Goal: Task Accomplishment & Management: Use online tool/utility

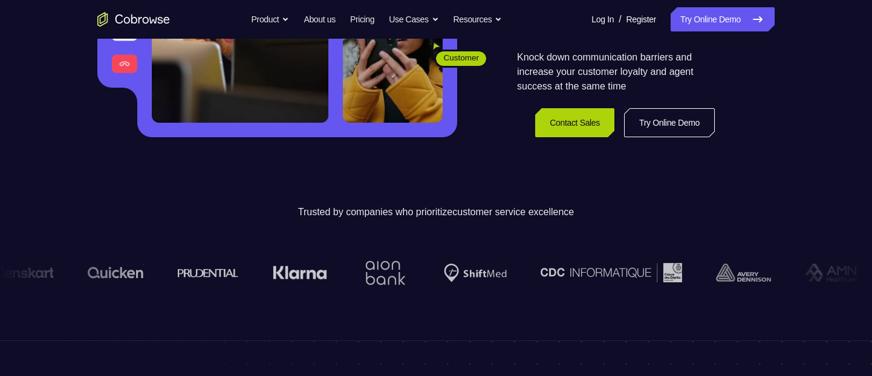
scroll to position [273, 0]
click at [658, 105] on div "Knock down communication barriers and increase your customer loyalty and agent …" at bounding box center [616, 93] width 198 height 87
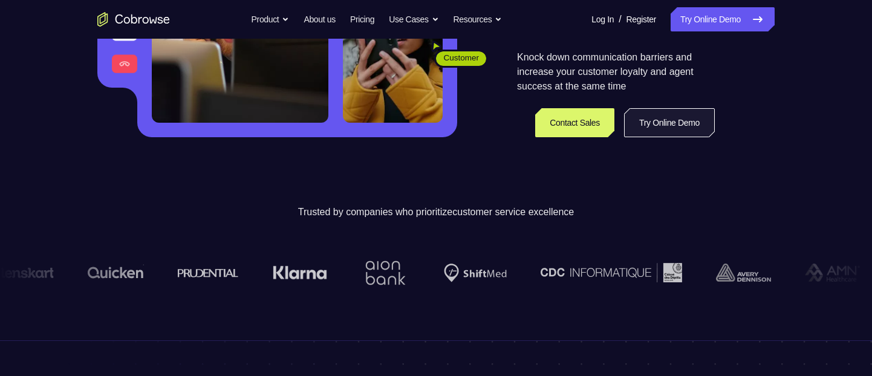
click at [657, 114] on link "Try Online Demo" at bounding box center [669, 122] width 91 height 29
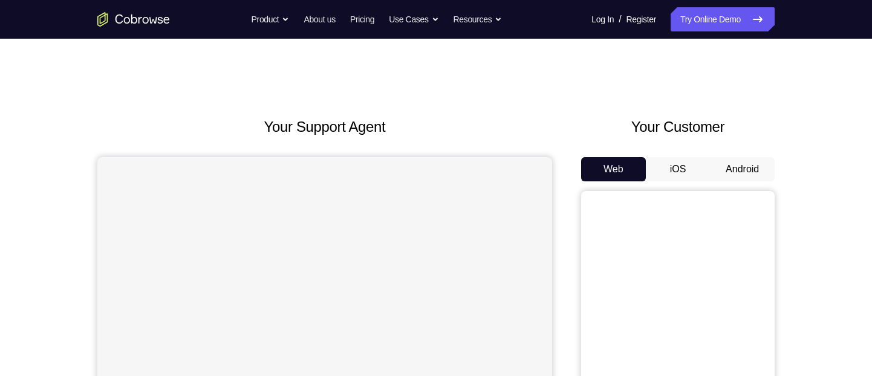
click at [756, 180] on button "Android" at bounding box center [742, 169] width 65 height 24
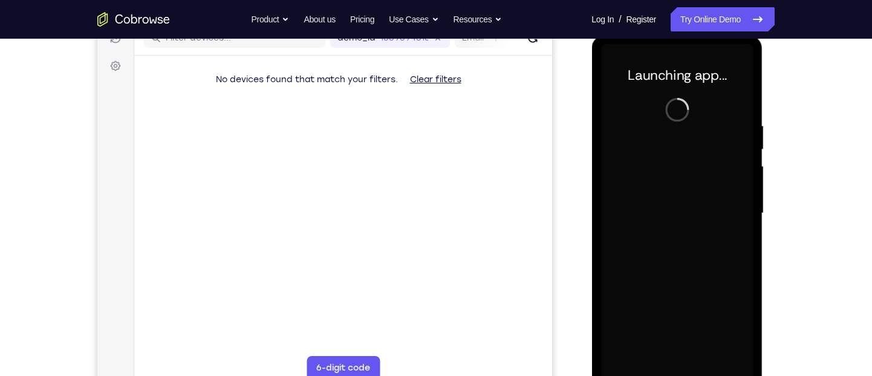
scroll to position [214, 0]
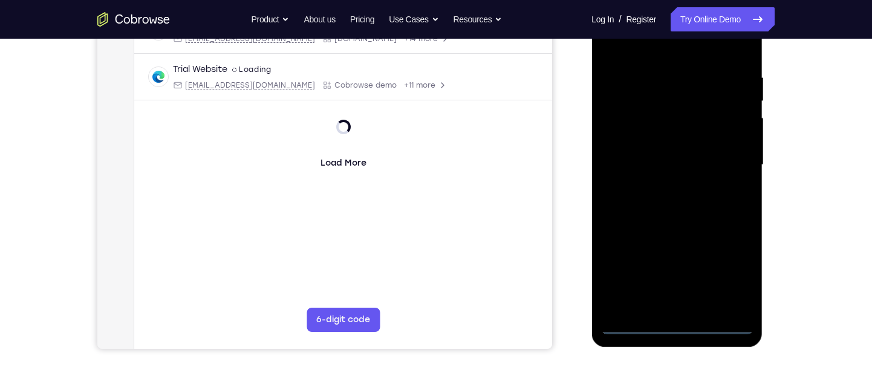
click at [668, 322] on div at bounding box center [677, 165] width 152 height 339
click at [685, 322] on div at bounding box center [677, 165] width 152 height 339
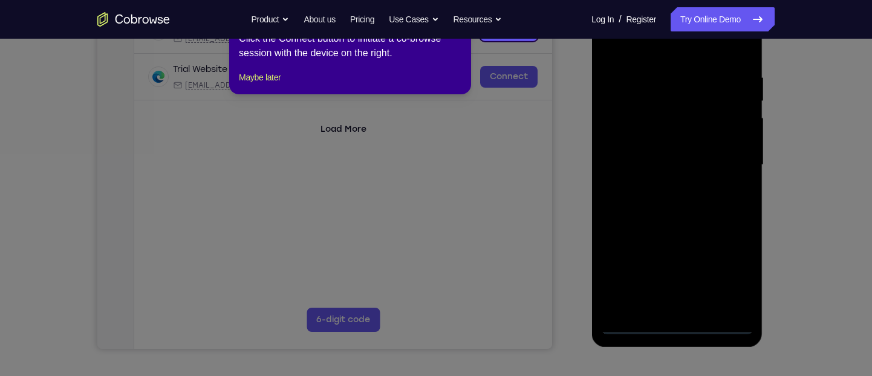
click at [716, 256] on icon at bounding box center [441, 188] width 882 height 376
drag, startPoint x: 273, startPoint y: 84, endPoint x: 142, endPoint y: 284, distance: 238.9
click at [273, 84] on button "Maybe later" at bounding box center [260, 77] width 42 height 15
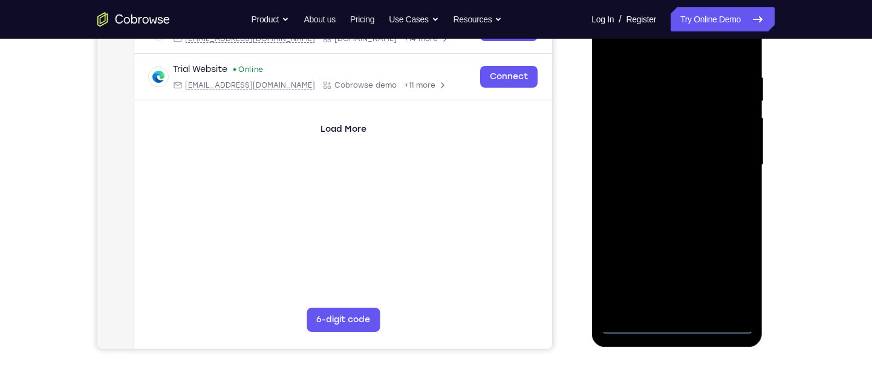
click at [728, 267] on div at bounding box center [677, 165] width 152 height 339
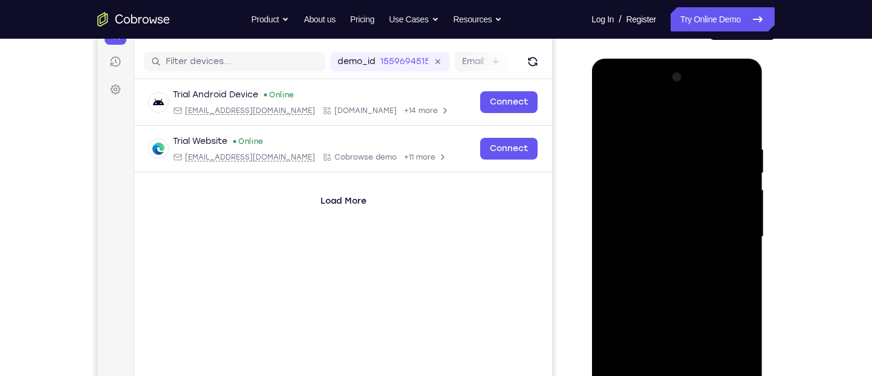
click at [656, 127] on div at bounding box center [677, 237] width 152 height 339
click at [733, 238] on div at bounding box center [677, 237] width 152 height 339
click at [661, 260] on div at bounding box center [677, 237] width 152 height 339
click at [675, 220] on div at bounding box center [677, 237] width 152 height 339
click at [671, 230] on div at bounding box center [677, 237] width 152 height 339
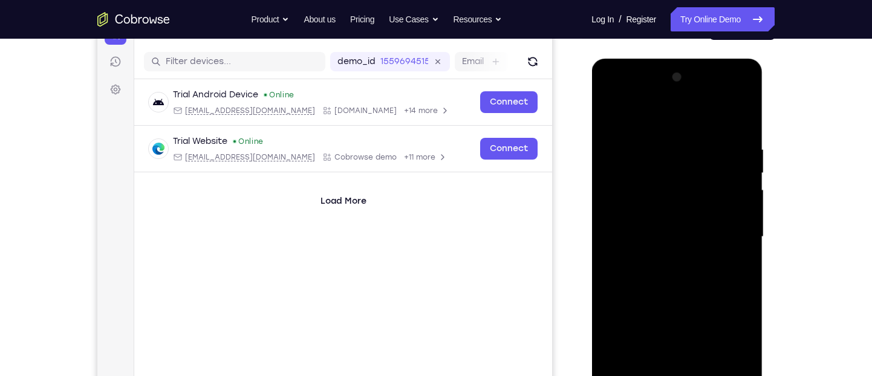
click at [673, 281] on div at bounding box center [677, 237] width 152 height 339
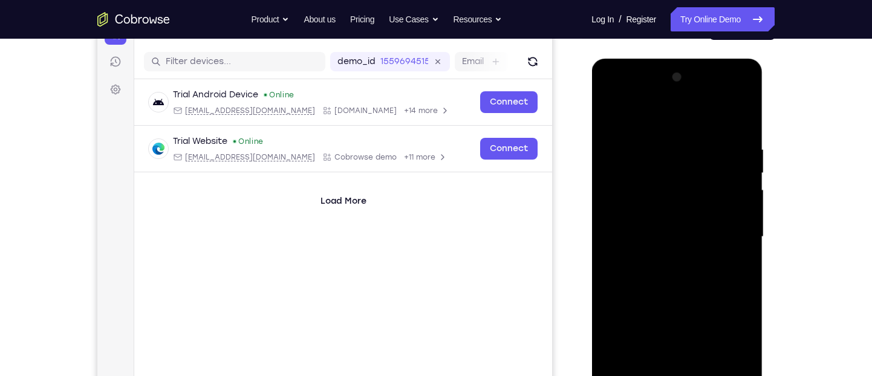
drag, startPoint x: 673, startPoint y: 281, endPoint x: 737, endPoint y: 131, distance: 162.9
click at [737, 131] on div at bounding box center [677, 237] width 152 height 339
click at [743, 119] on div at bounding box center [677, 237] width 152 height 339
click at [742, 118] on div at bounding box center [677, 237] width 152 height 339
click at [615, 112] on div at bounding box center [677, 237] width 152 height 339
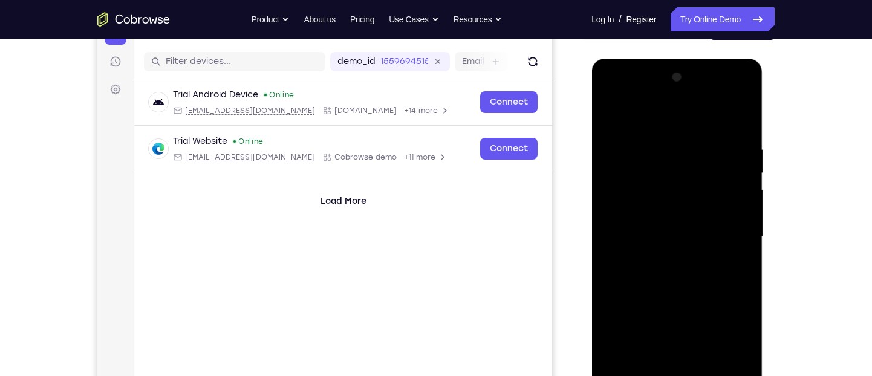
drag, startPoint x: 707, startPoint y: 344, endPoint x: 704, endPoint y: 185, distance: 159.7
click at [704, 185] on div at bounding box center [677, 237] width 152 height 339
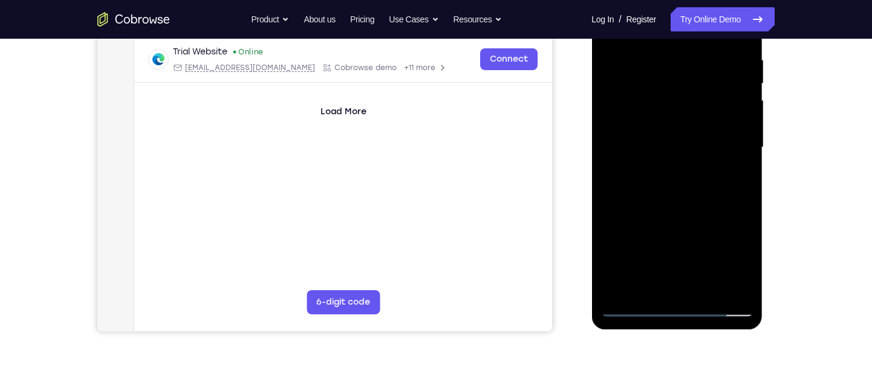
scroll to position [242, 0]
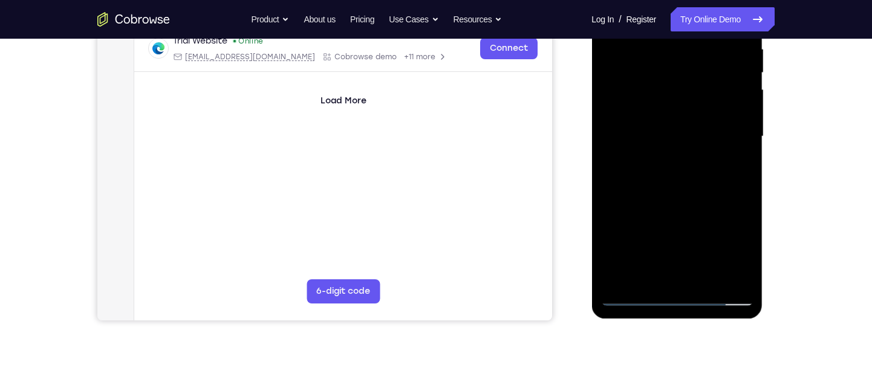
drag, startPoint x: 705, startPoint y: 217, endPoint x: 704, endPoint y: 94, distance: 123.4
click at [704, 94] on div at bounding box center [677, 136] width 152 height 339
drag, startPoint x: 694, startPoint y: 236, endPoint x: 697, endPoint y: 145, distance: 91.4
click at [697, 145] on div at bounding box center [677, 136] width 152 height 339
drag, startPoint x: 694, startPoint y: 229, endPoint x: 716, endPoint y: 118, distance: 113.3
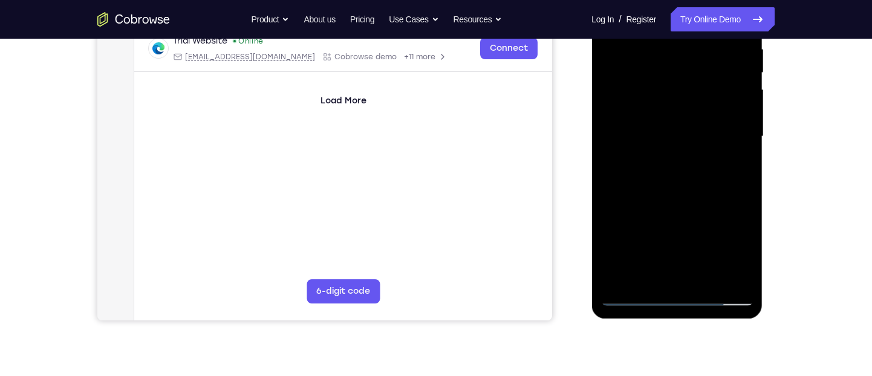
click at [716, 118] on div at bounding box center [677, 136] width 152 height 339
drag, startPoint x: 713, startPoint y: 150, endPoint x: 709, endPoint y: 239, distance: 89.0
click at [709, 239] on div at bounding box center [677, 136] width 152 height 339
click at [710, 279] on div at bounding box center [677, 136] width 152 height 339
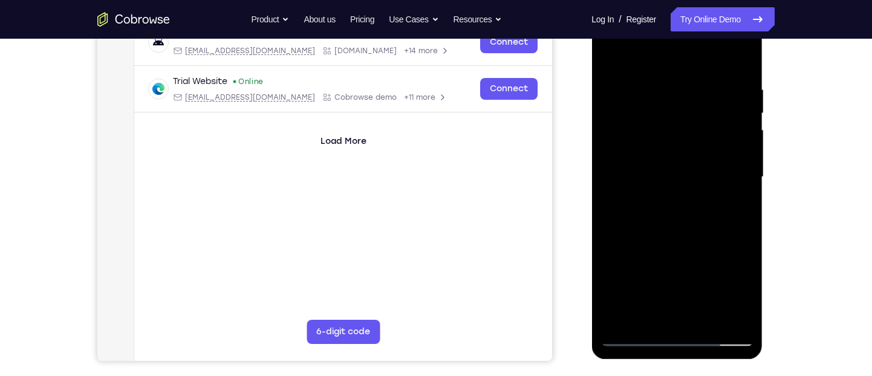
scroll to position [198, 0]
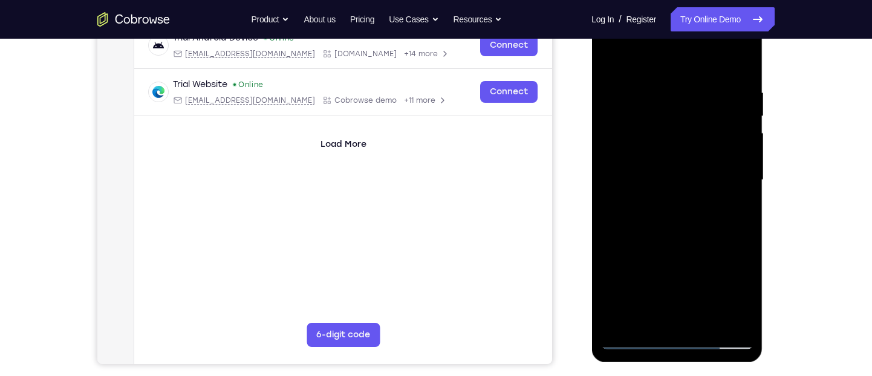
click at [709, 241] on div at bounding box center [677, 180] width 152 height 339
click at [627, 336] on div at bounding box center [677, 180] width 152 height 339
click at [642, 343] on div at bounding box center [677, 180] width 152 height 339
click at [635, 339] on div at bounding box center [677, 180] width 152 height 339
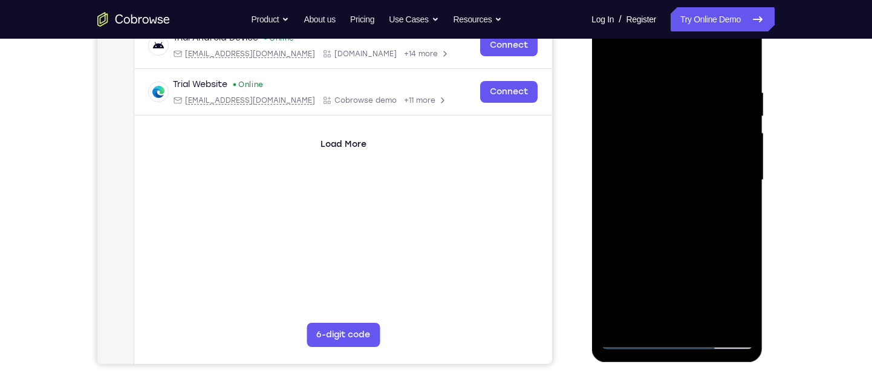
click at [619, 321] on div at bounding box center [677, 180] width 152 height 339
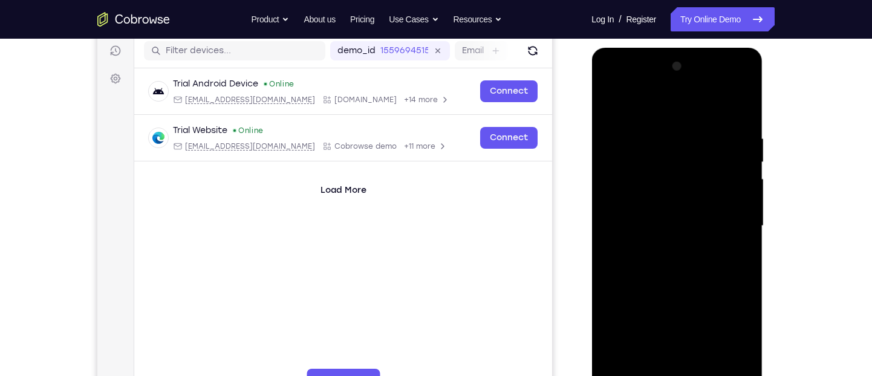
scroll to position [149, 0]
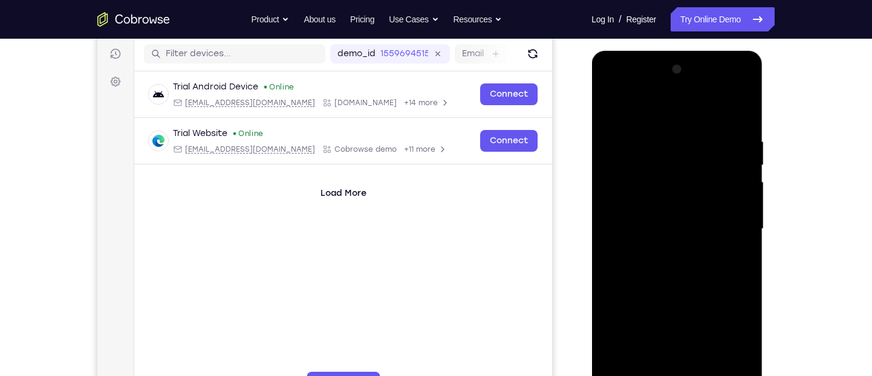
click at [665, 139] on div at bounding box center [677, 229] width 152 height 339
click at [734, 225] on div at bounding box center [677, 229] width 152 height 339
click at [707, 221] on div at bounding box center [677, 229] width 152 height 339
click at [728, 237] on div at bounding box center [677, 229] width 152 height 339
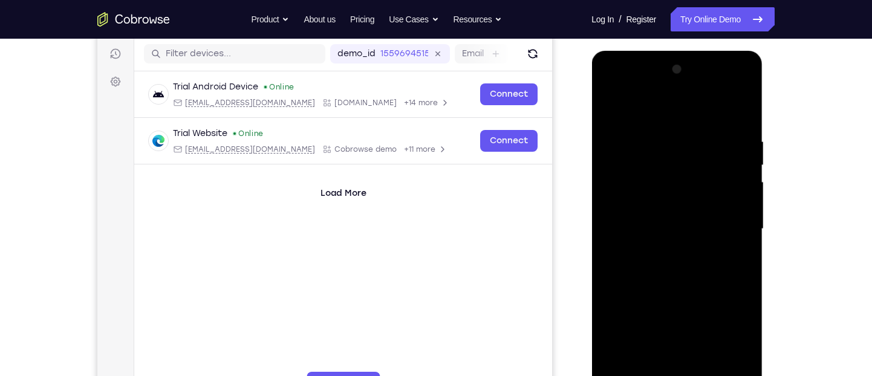
click at [728, 237] on div at bounding box center [677, 229] width 152 height 339
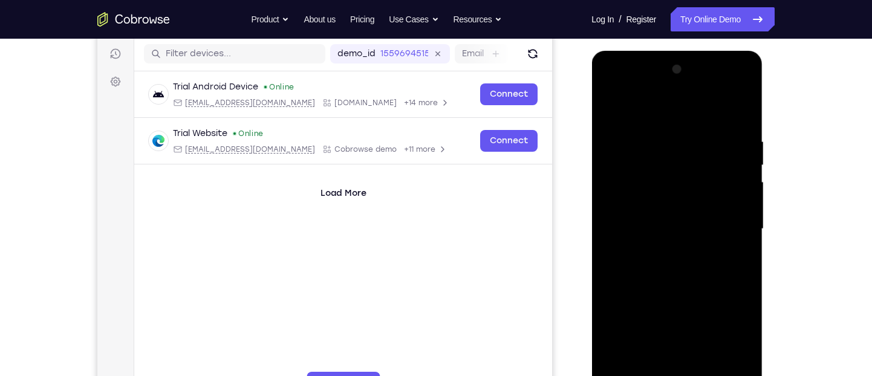
click at [609, 229] on div at bounding box center [677, 229] width 152 height 339
click at [737, 227] on div at bounding box center [677, 229] width 152 height 339
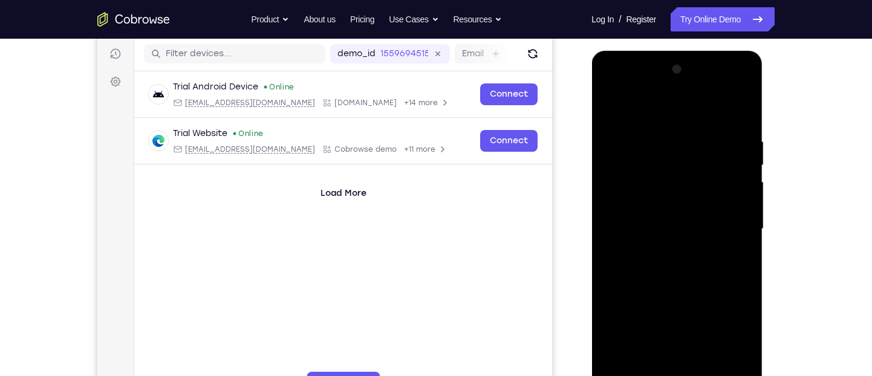
click at [737, 227] on div at bounding box center [677, 229] width 152 height 339
drag, startPoint x: 737, startPoint y: 227, endPoint x: 655, endPoint y: 230, distance: 82.3
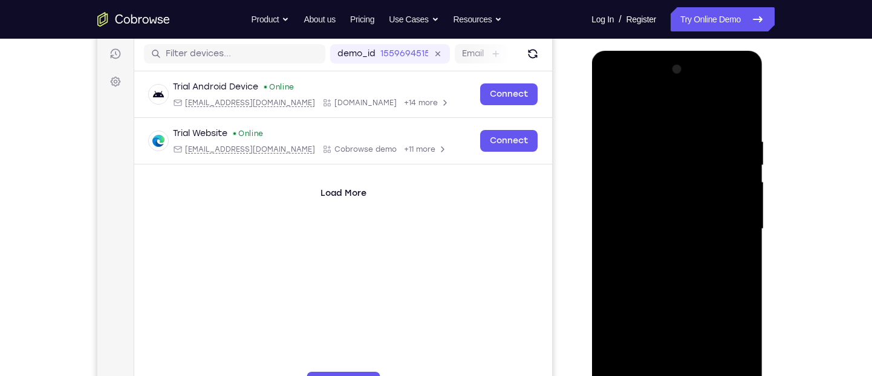
click at [655, 230] on div at bounding box center [677, 229] width 152 height 339
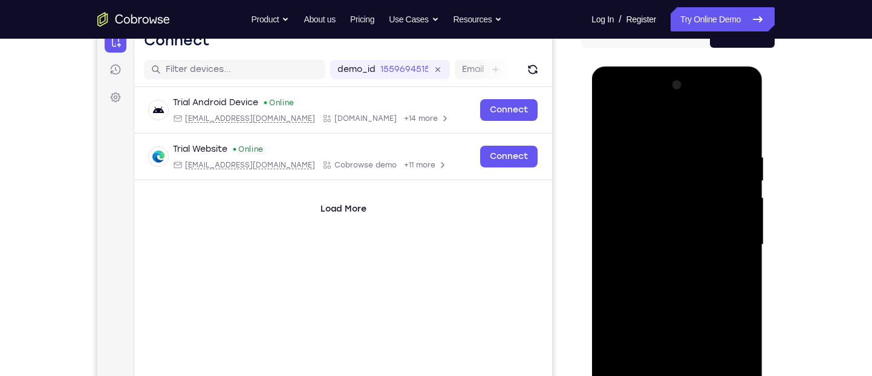
scroll to position [133, 0]
drag, startPoint x: 739, startPoint y: 226, endPoint x: 633, endPoint y: 219, distance: 106.7
click at [633, 219] on div at bounding box center [677, 245] width 152 height 339
click at [736, 236] on div at bounding box center [677, 245] width 152 height 339
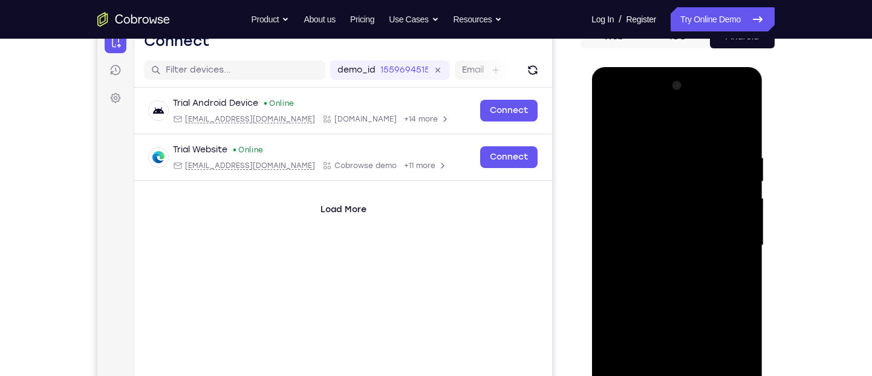
drag, startPoint x: 628, startPoint y: 235, endPoint x: 733, endPoint y: 227, distance: 105.0
click at [733, 227] on div at bounding box center [677, 245] width 152 height 339
click at [739, 240] on div at bounding box center [677, 245] width 152 height 339
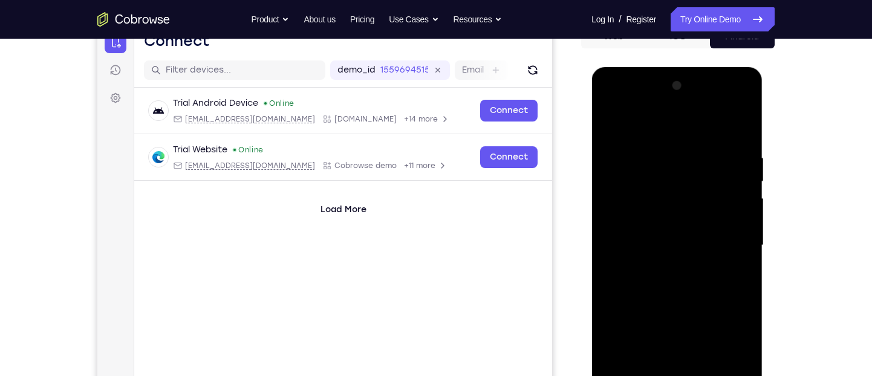
click at [739, 240] on div at bounding box center [677, 245] width 152 height 339
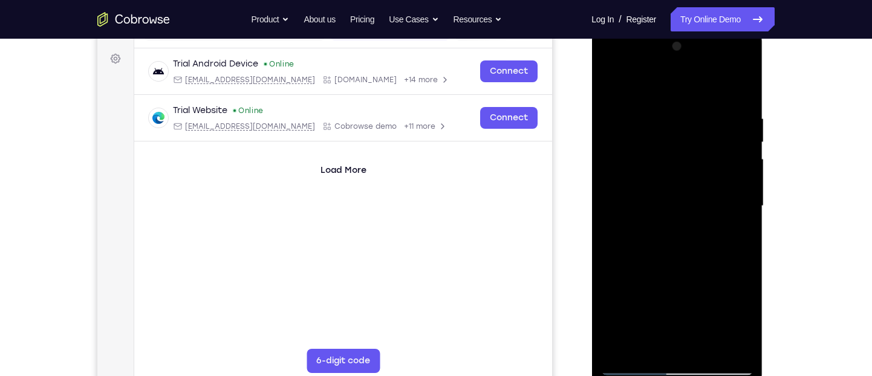
scroll to position [105, 0]
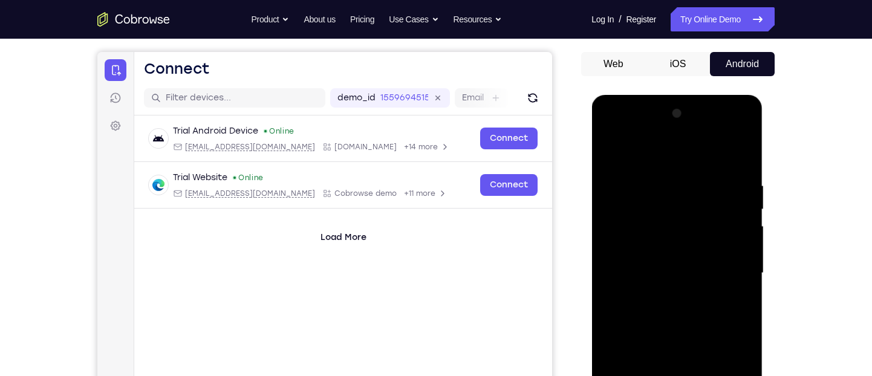
click at [739, 240] on div at bounding box center [677, 273] width 152 height 339
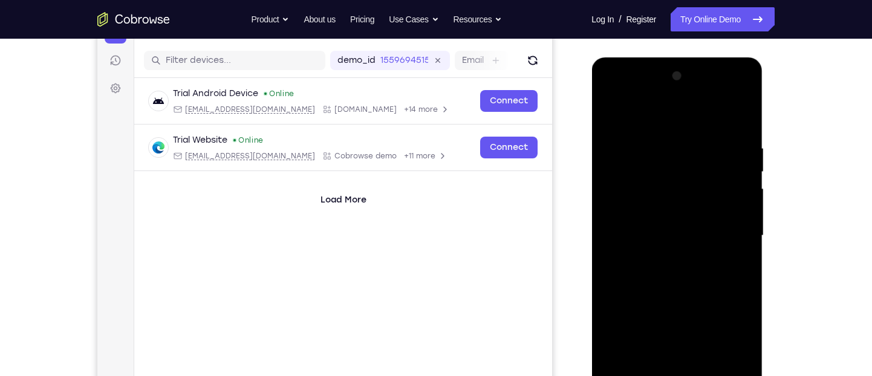
scroll to position [142, 0]
click at [735, 225] on div at bounding box center [677, 236] width 152 height 339
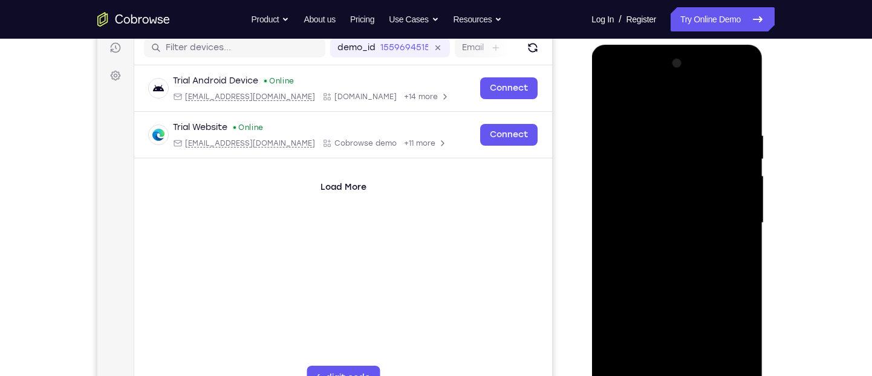
scroll to position [155, 0]
drag, startPoint x: 735, startPoint y: 212, endPoint x: 629, endPoint y: 237, distance: 109.2
click at [629, 237] on div at bounding box center [677, 223] width 152 height 339
click at [737, 214] on div at bounding box center [677, 223] width 152 height 339
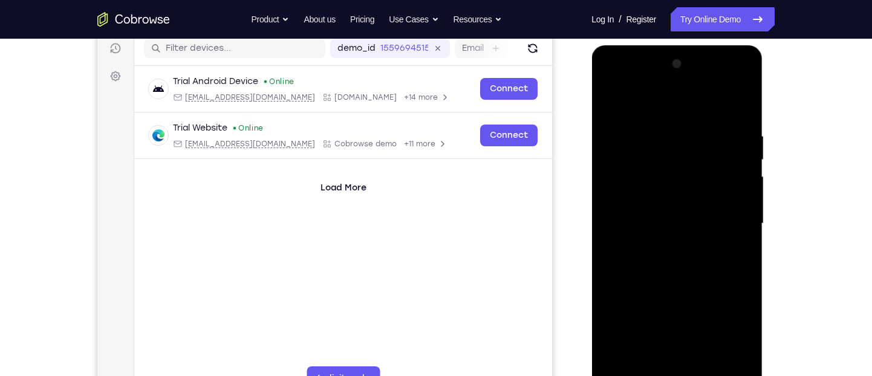
click at [737, 214] on div at bounding box center [677, 223] width 152 height 339
drag, startPoint x: 633, startPoint y: 217, endPoint x: 746, endPoint y: 212, distance: 113.3
click at [746, 212] on div at bounding box center [677, 223] width 152 height 339
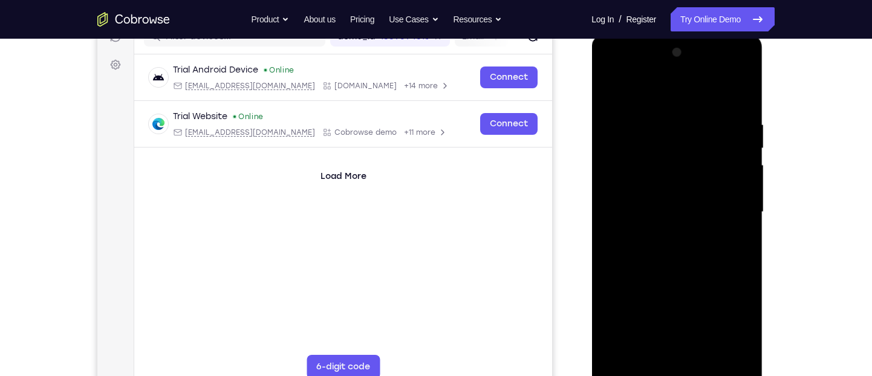
scroll to position [165, 0]
drag, startPoint x: 733, startPoint y: 204, endPoint x: 650, endPoint y: 203, distance: 82.3
click at [650, 203] on div at bounding box center [677, 213] width 152 height 339
drag, startPoint x: 723, startPoint y: 206, endPoint x: 643, endPoint y: 204, distance: 79.9
click at [643, 204] on div at bounding box center [677, 213] width 152 height 339
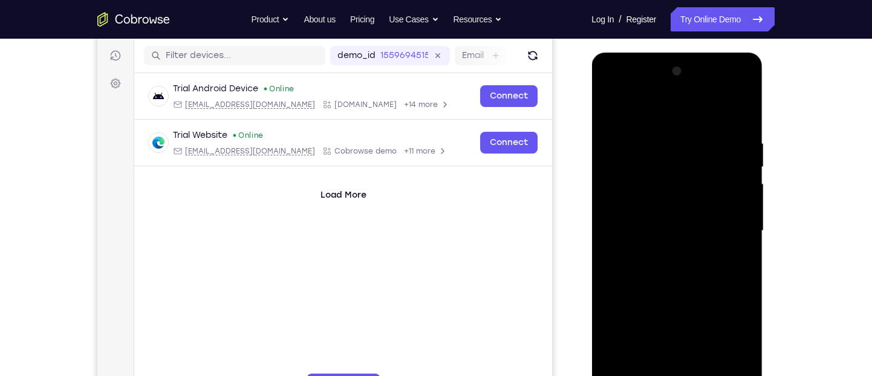
scroll to position [147, 0]
click at [738, 198] on div at bounding box center [677, 231] width 152 height 339
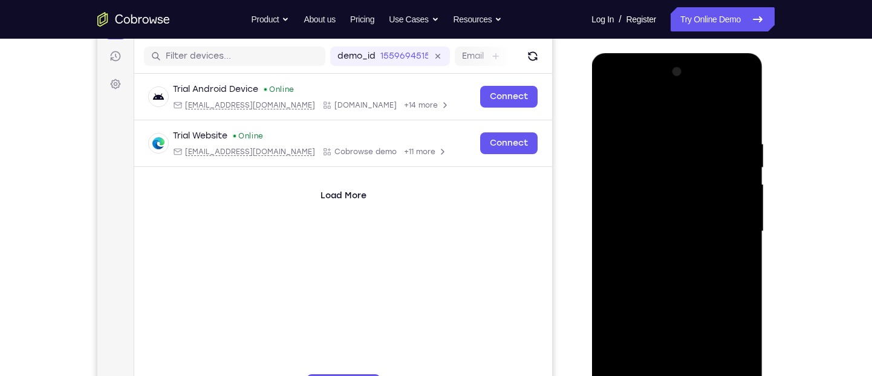
click at [738, 198] on div at bounding box center [677, 231] width 152 height 339
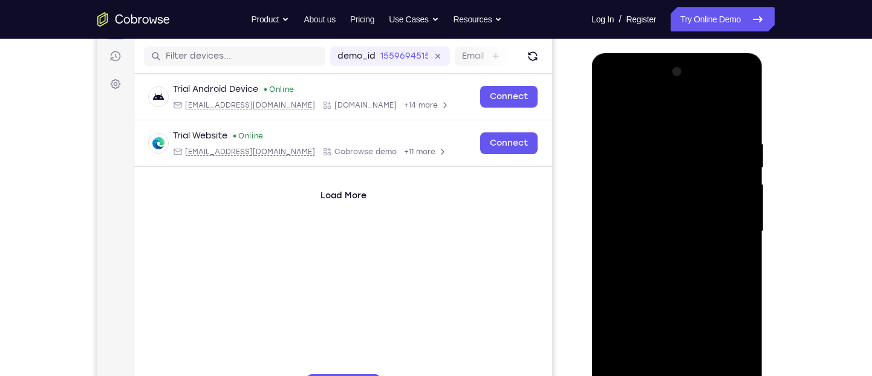
click at [671, 212] on div at bounding box center [677, 231] width 152 height 339
click at [678, 215] on div at bounding box center [677, 231] width 152 height 339
drag, startPoint x: 682, startPoint y: 279, endPoint x: 687, endPoint y: 214, distance: 64.9
click at [687, 214] on div at bounding box center [677, 231] width 152 height 339
click at [680, 255] on div at bounding box center [677, 231] width 152 height 339
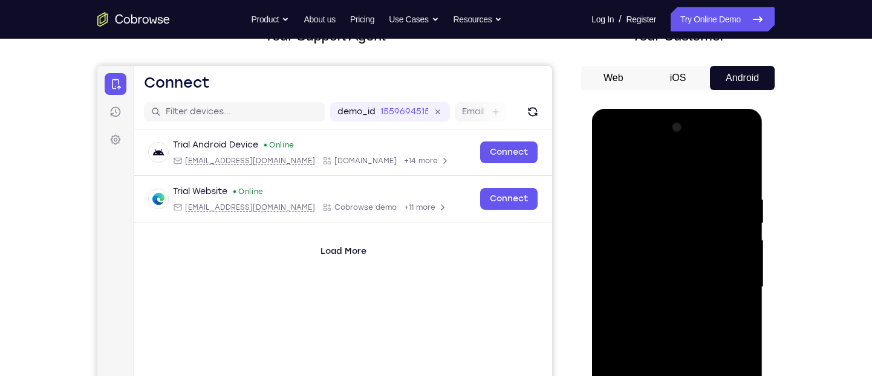
scroll to position [92, 0]
click at [612, 166] on div at bounding box center [677, 286] width 152 height 339
click at [739, 305] on div at bounding box center [677, 286] width 152 height 339
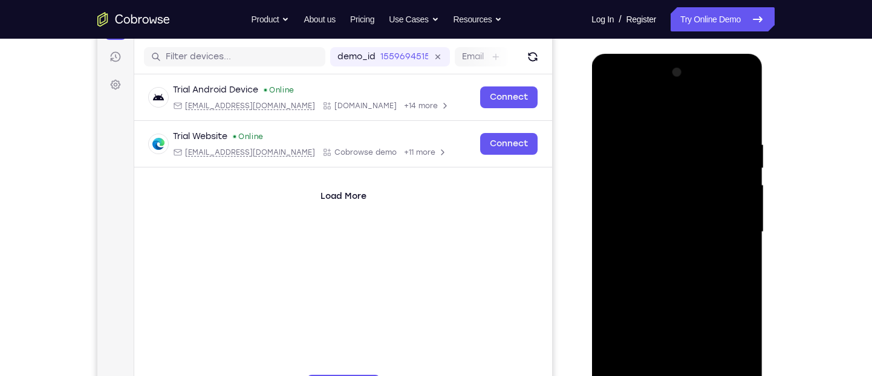
scroll to position [119, 0]
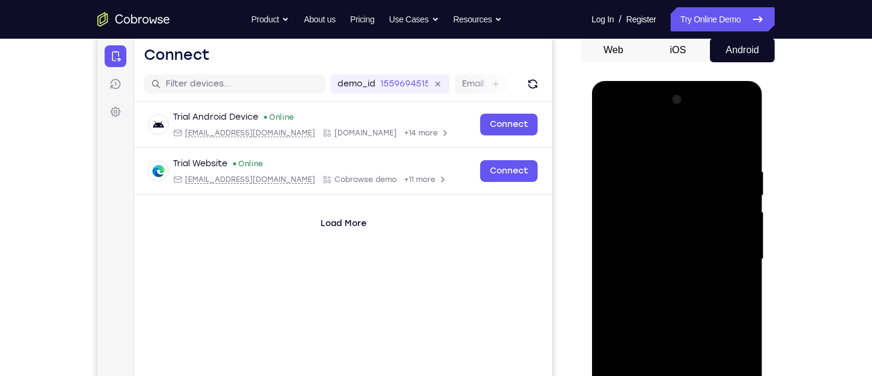
click at [609, 137] on div at bounding box center [677, 259] width 152 height 339
drag, startPoint x: 666, startPoint y: 272, endPoint x: 662, endPoint y: 194, distance: 78.8
click at [662, 194] on div at bounding box center [677, 259] width 152 height 339
click at [638, 263] on div at bounding box center [677, 259] width 152 height 339
click at [611, 140] on div at bounding box center [677, 259] width 152 height 339
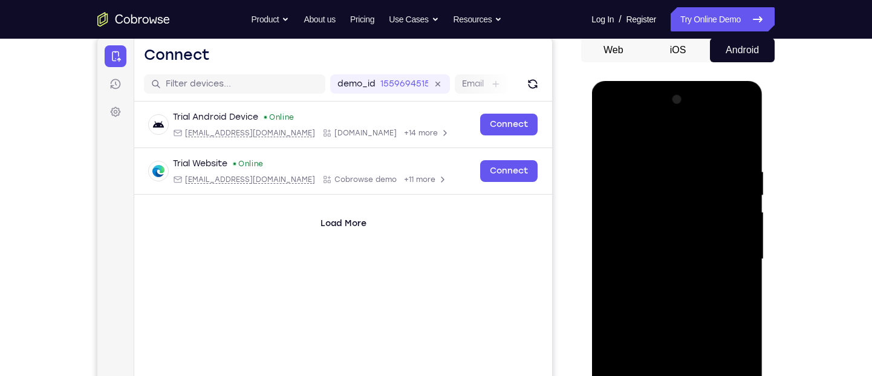
click at [676, 333] on div at bounding box center [677, 259] width 152 height 339
click at [667, 264] on div at bounding box center [677, 259] width 152 height 339
click at [654, 229] on div at bounding box center [677, 259] width 152 height 339
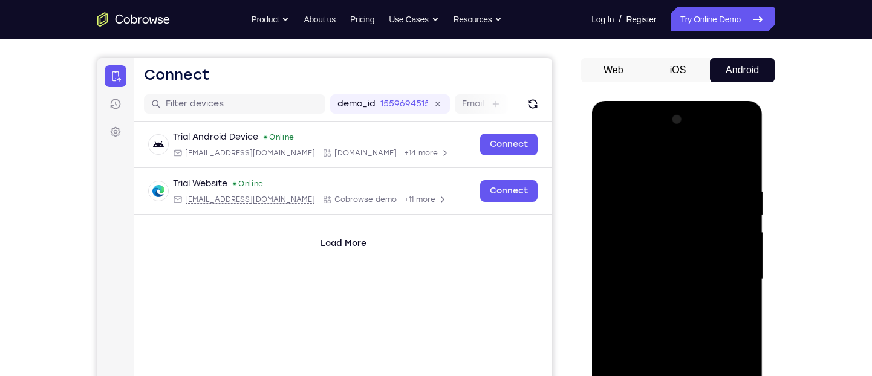
scroll to position [97, 0]
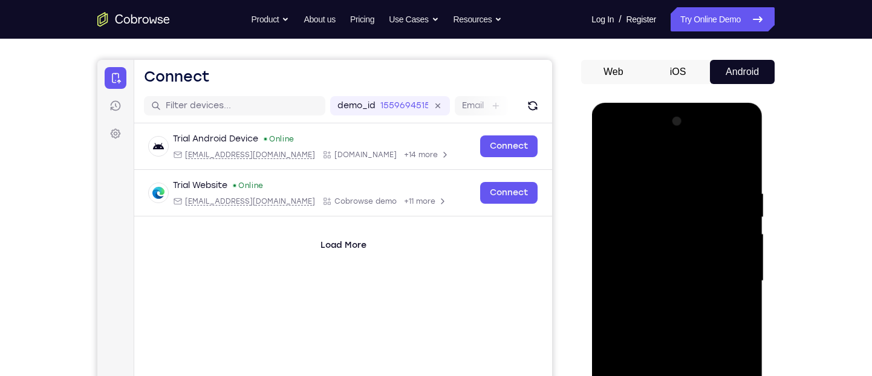
drag, startPoint x: 691, startPoint y: 199, endPoint x: 689, endPoint y: 243, distance: 43.6
click at [689, 243] on div at bounding box center [677, 281] width 152 height 339
drag, startPoint x: 689, startPoint y: 243, endPoint x: 677, endPoint y: 163, distance: 80.2
click at [677, 163] on div at bounding box center [677, 281] width 152 height 339
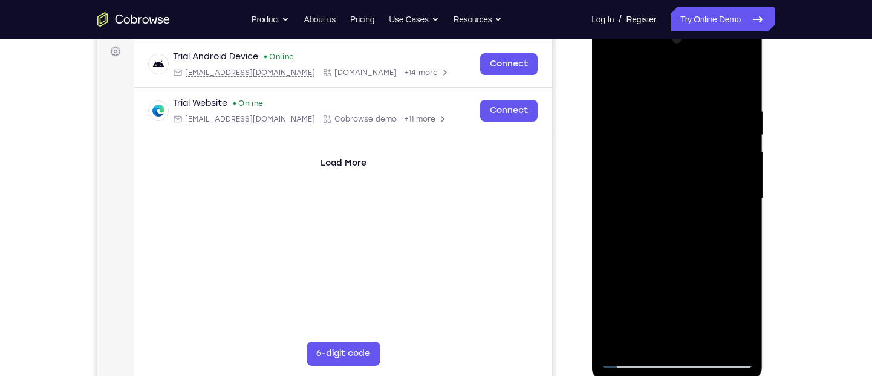
click at [621, 343] on div at bounding box center [677, 199] width 152 height 339
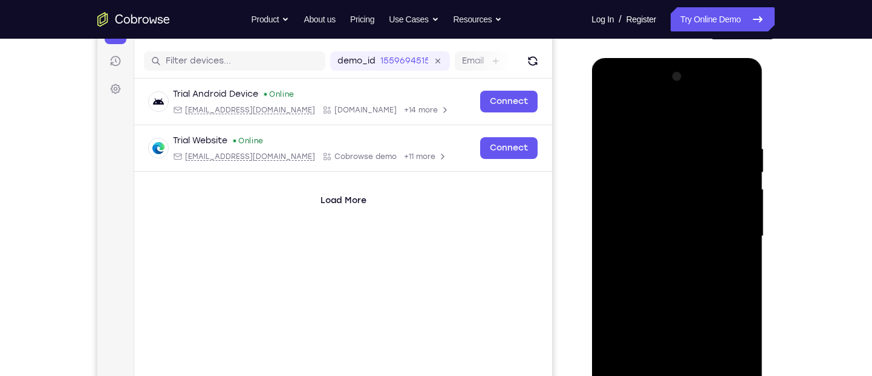
scroll to position [143, 0]
drag, startPoint x: 734, startPoint y: 139, endPoint x: 606, endPoint y: 142, distance: 128.3
click at [606, 142] on div at bounding box center [677, 236] width 152 height 339
drag, startPoint x: 741, startPoint y: 149, endPoint x: 596, endPoint y: 156, distance: 144.7
click at [596, 156] on div at bounding box center [677, 237] width 171 height 361
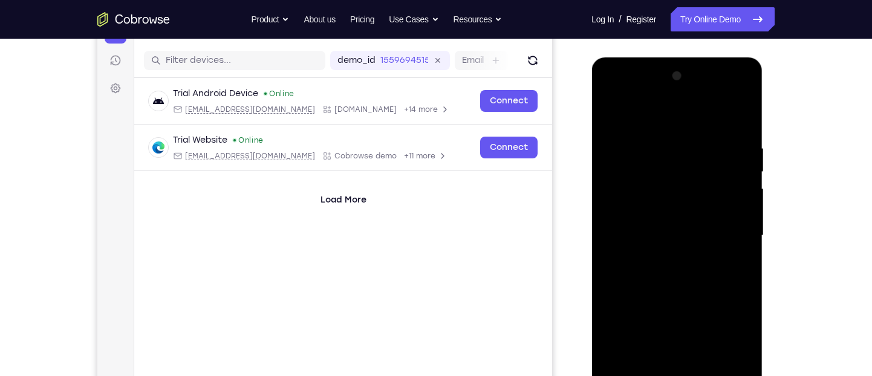
drag, startPoint x: 733, startPoint y: 137, endPoint x: 589, endPoint y: 137, distance: 143.4
click at [592, 137] on html "Online web based iOS Simulators and Android Emulators. Run iPhone, iPad, Mobile…" at bounding box center [678, 238] width 172 height 363
drag, startPoint x: 732, startPoint y: 148, endPoint x: 591, endPoint y: 155, distance: 141.1
click at [592, 155] on div at bounding box center [677, 237] width 171 height 361
drag, startPoint x: 744, startPoint y: 145, endPoint x: 597, endPoint y: 140, distance: 147.1
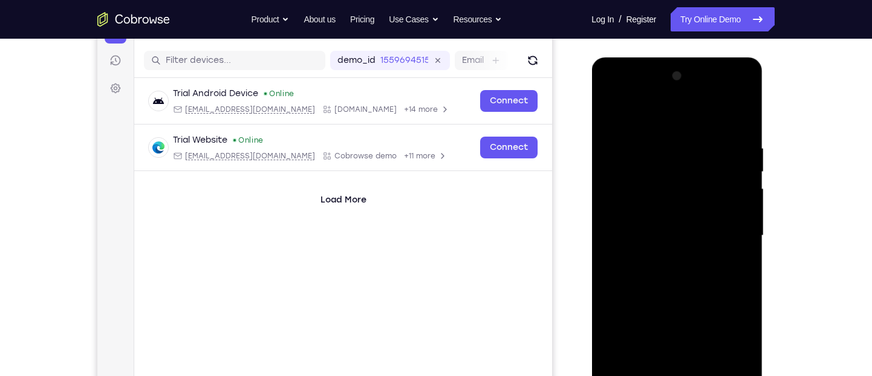
click at [597, 140] on div at bounding box center [677, 237] width 171 height 361
drag, startPoint x: 707, startPoint y: 139, endPoint x: 572, endPoint y: 140, distance: 134.9
click at [592, 140] on html "Online web based iOS Simulators and Android Emulators. Run iPhone, iPad, Mobile…" at bounding box center [678, 238] width 172 height 363
drag, startPoint x: 716, startPoint y: 143, endPoint x: 563, endPoint y: 143, distance: 152.4
click at [592, 143] on html "Online web based iOS Simulators and Android Emulators. Run iPhone, iPad, Mobile…" at bounding box center [678, 238] width 172 height 363
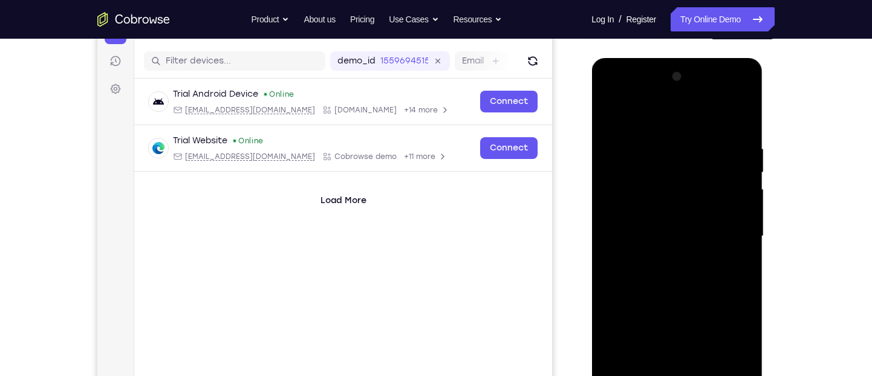
scroll to position [137, 0]
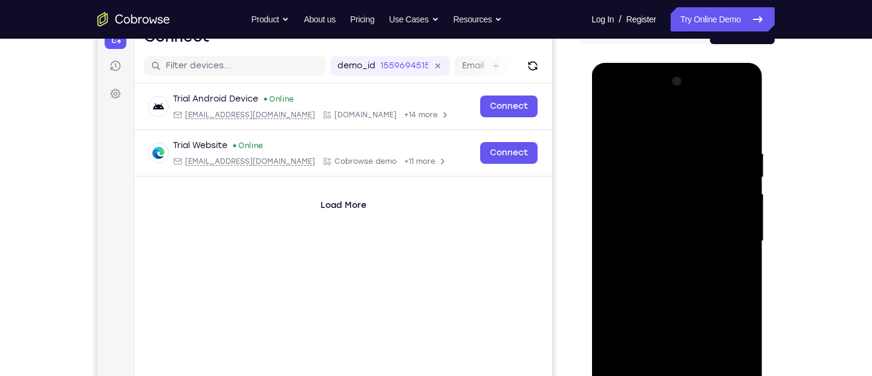
drag, startPoint x: 733, startPoint y: 154, endPoint x: 603, endPoint y: 160, distance: 129.6
click at [603, 160] on div at bounding box center [677, 241] width 152 height 339
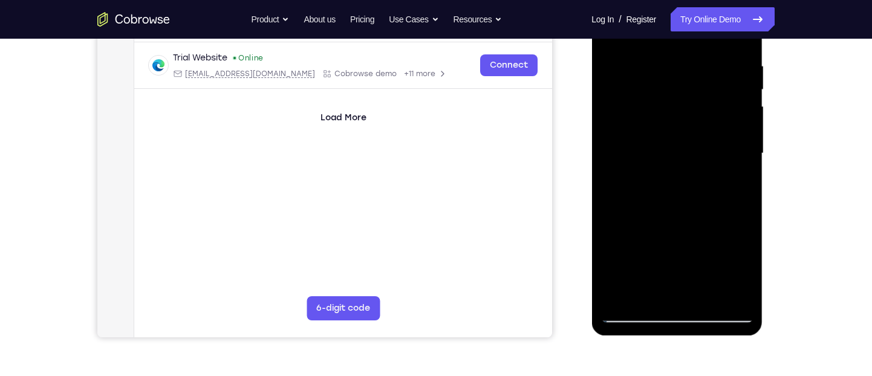
scroll to position [243, 0]
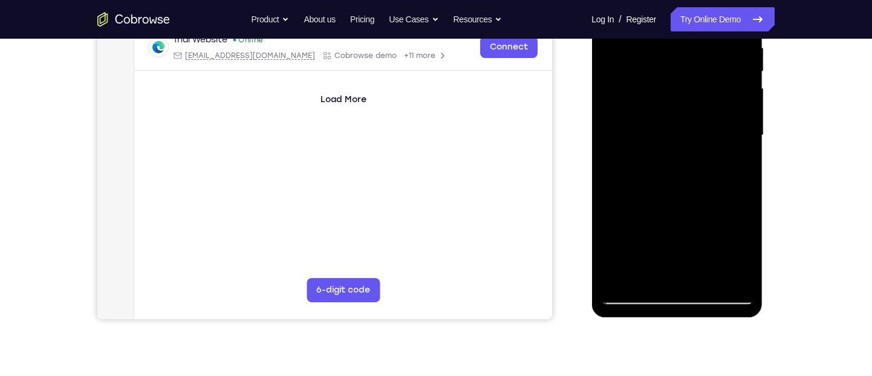
click at [708, 281] on div at bounding box center [677, 135] width 152 height 339
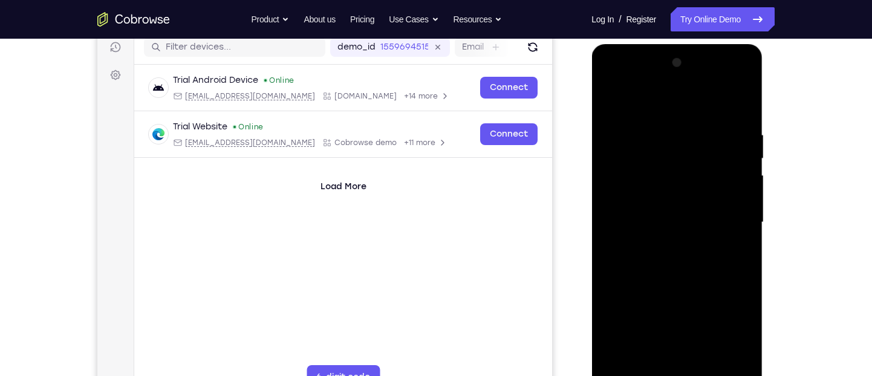
scroll to position [159, 0]
